Goal: Task Accomplishment & Management: Complete application form

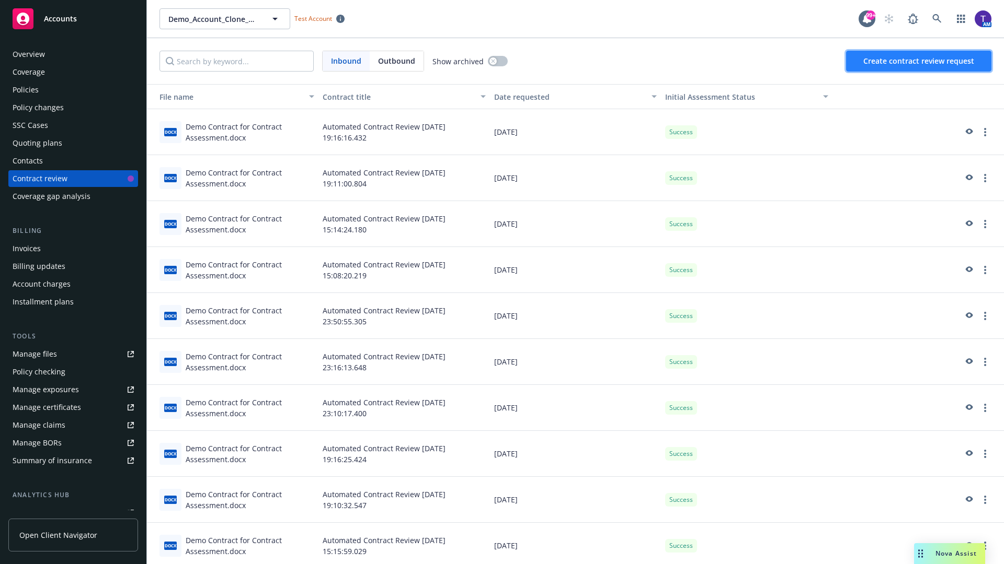
click at [919, 61] on span "Create contract review request" at bounding box center [918, 61] width 111 height 10
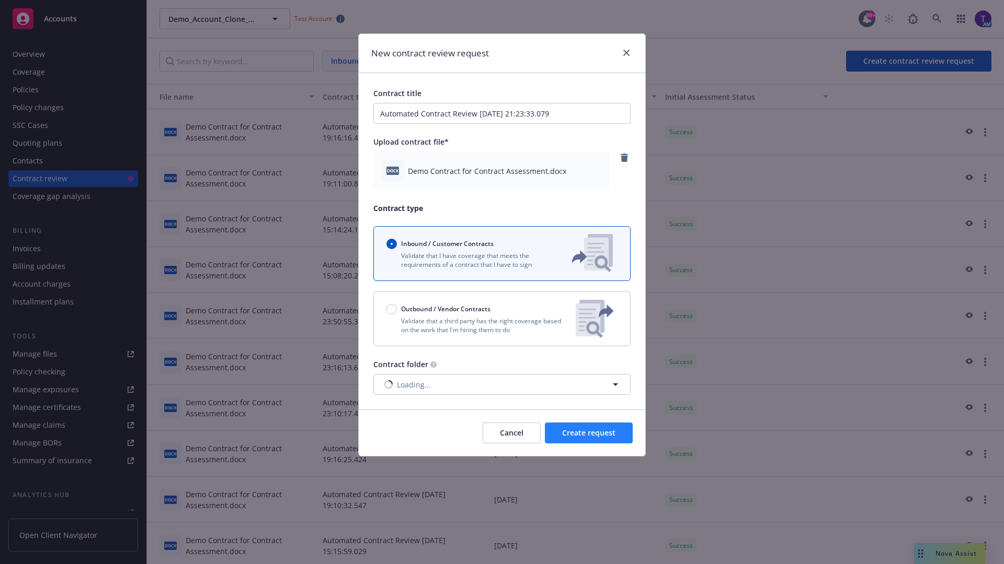
type input "Automated Contract Review [DATE] 21:23:33.079"
click at [589, 433] on span "Create request" at bounding box center [588, 433] width 53 height 10
